Goal: Information Seeking & Learning: Find specific fact

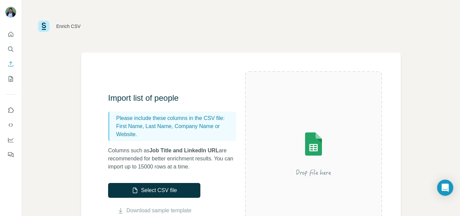
click at [5, 47] on div at bounding box center [11, 92] width 22 height 136
click at [12, 49] on icon "Search" at bounding box center [10, 49] width 7 height 7
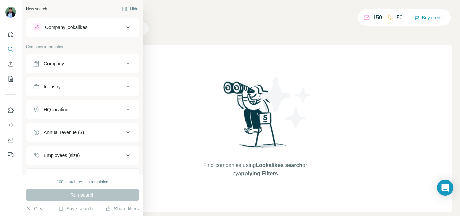
click at [68, 71] on button "Company" at bounding box center [82, 64] width 113 height 16
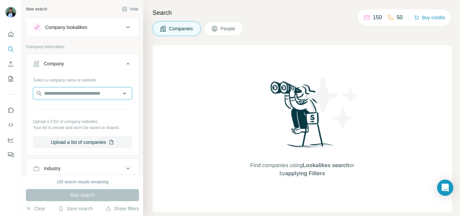
click at [86, 94] on input "text" at bounding box center [82, 93] width 99 height 12
paste input "**********"
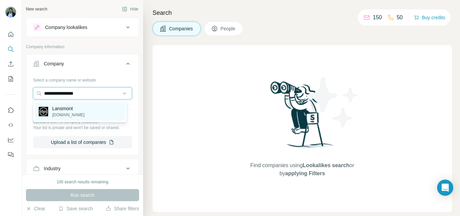
type input "**********"
click at [95, 110] on div "Lansmont [DOMAIN_NAME]" at bounding box center [80, 111] width 91 height 18
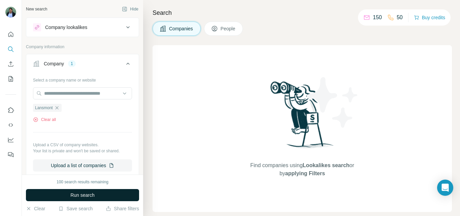
click at [94, 193] on span "Run search" at bounding box center [82, 195] width 24 height 7
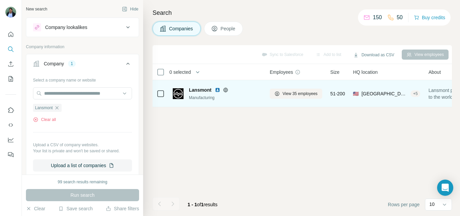
click at [202, 91] on span "Lansmont" at bounding box center [200, 90] width 23 height 7
click at [178, 91] on img at bounding box center [178, 93] width 11 height 11
click at [299, 95] on span "View 35 employees" at bounding box center [300, 94] width 35 height 6
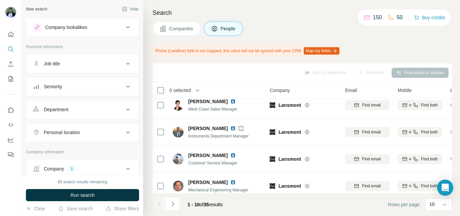
scroll to position [67, 0]
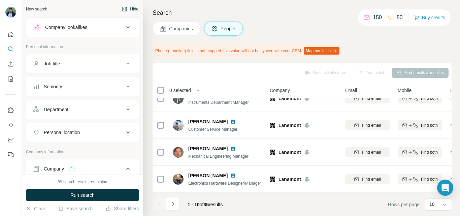
click at [125, 9] on button "Hide" at bounding box center [130, 9] width 26 height 10
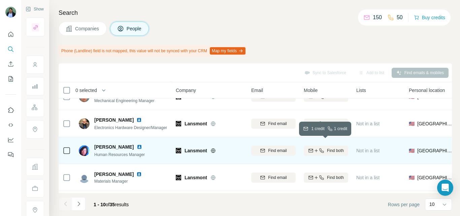
scroll to position [135, 0]
